Goal: Navigation & Orientation: Find specific page/section

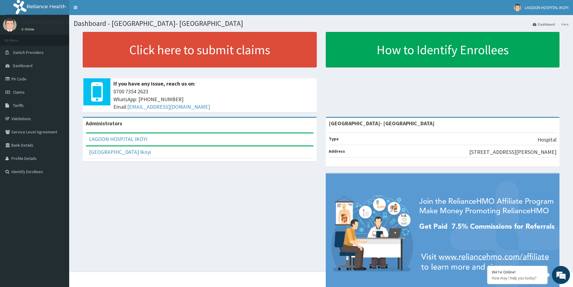
click at [205, 171] on div "Administrators LAGOON HOSPITAL IKOYI Full Name LAGOON HOSPITAL IKOYI Email Addr…" at bounding box center [321, 209] width 495 height 185
click at [22, 118] on link "Validations" at bounding box center [34, 118] width 69 height 13
